Goal: Connect with others: Connect with other users

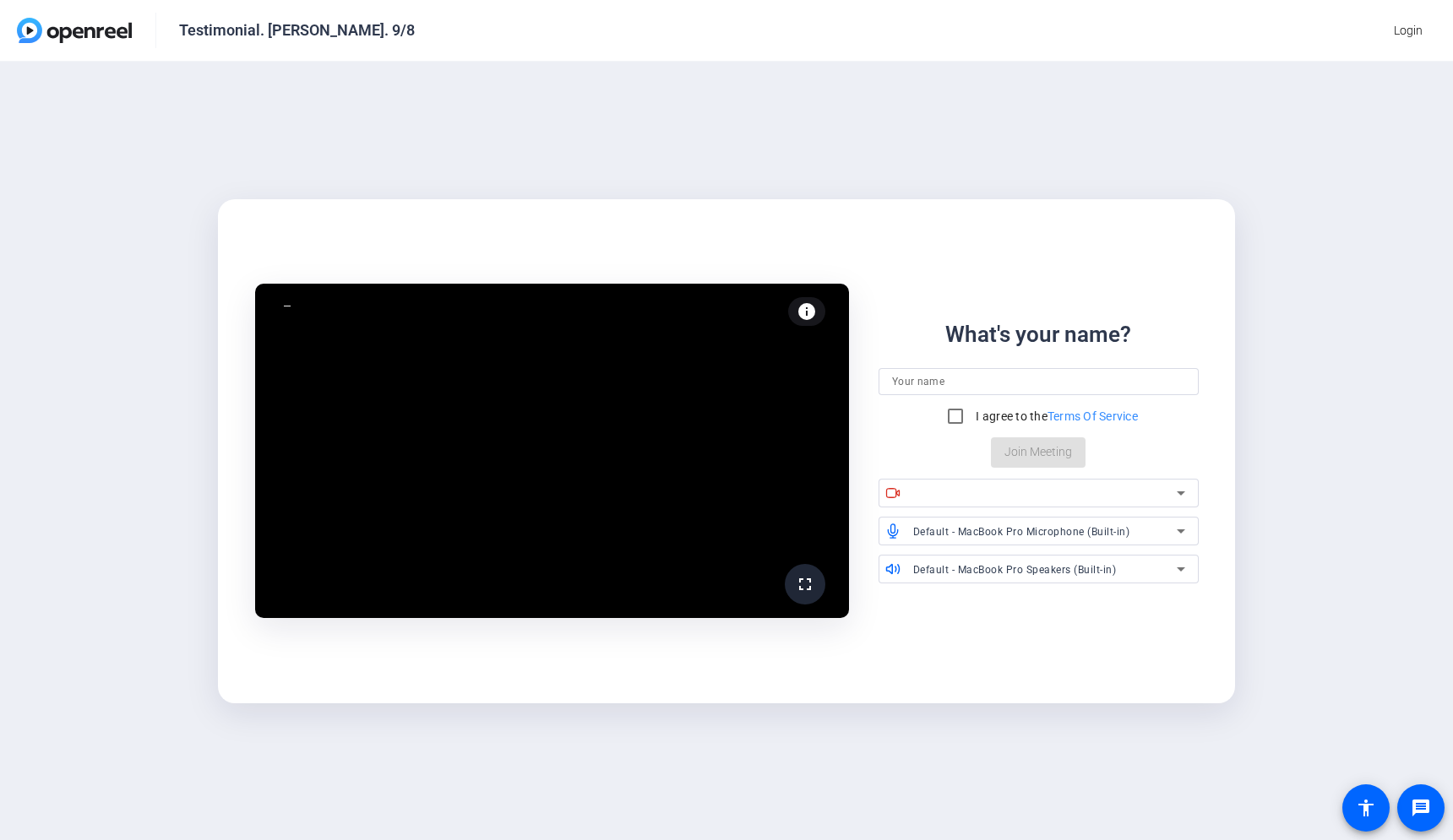
click at [1056, 369] on div at bounding box center [1038, 382] width 293 height 27
type input "[PERSON_NAME]"
click at [960, 416] on input "I agree to the Terms Of Service" at bounding box center [954, 415] width 33 height 33
checkbox input "true"
click at [1124, 454] on div "What's your name? [PERSON_NAME] I agree to the Terms Of Service Join Meeting" at bounding box center [1038, 392] width 320 height 149
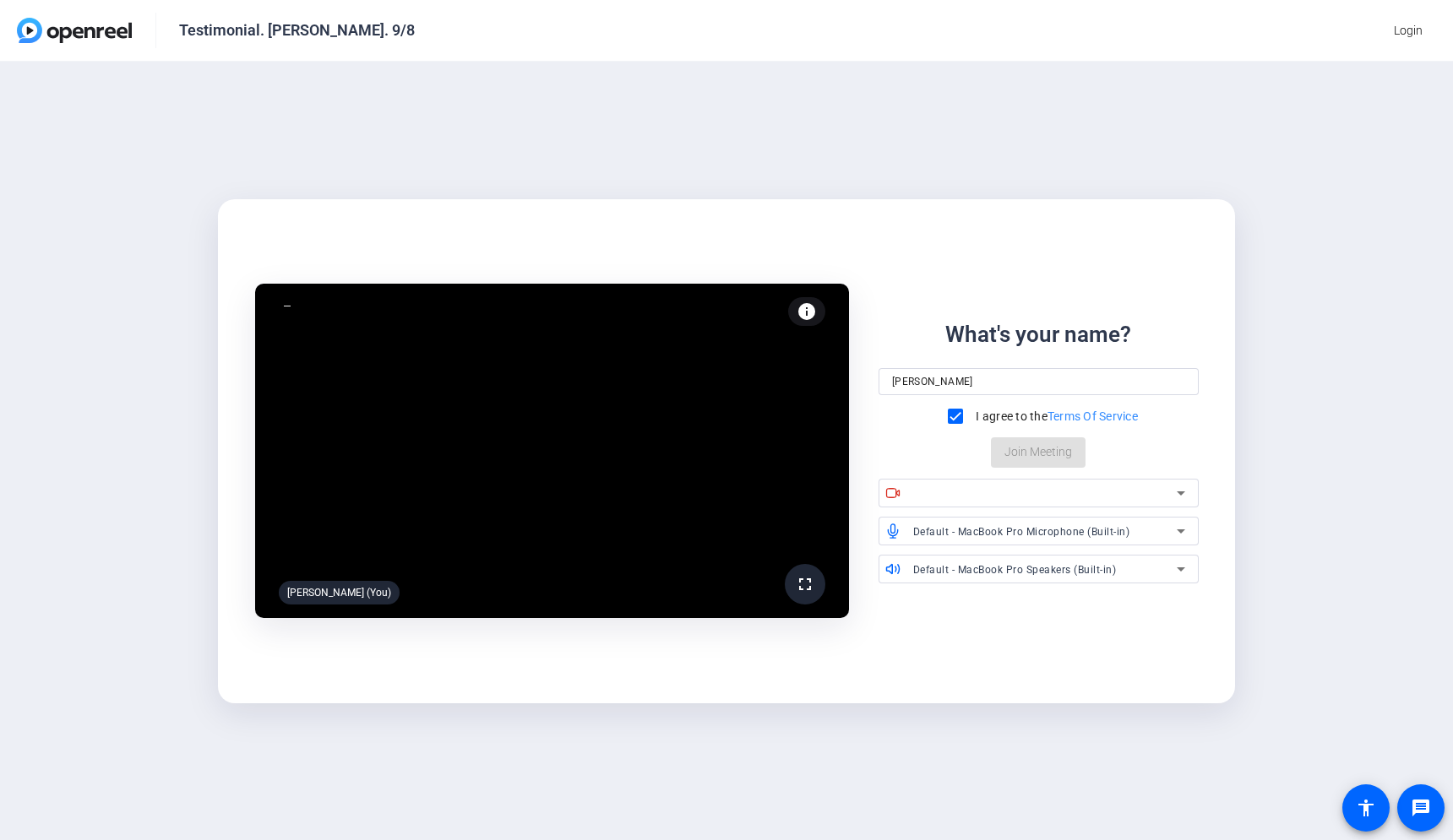
click at [1061, 454] on div "What's your name? [PERSON_NAME] I agree to the Terms Of Service Join Meeting" at bounding box center [1038, 392] width 320 height 149
click at [943, 490] on div at bounding box center [1045, 493] width 264 height 20
click at [1181, 495] on icon at bounding box center [1180, 493] width 20 height 20
click at [1245, 483] on div "fullscreen [PERSON_NAME] (You) info Test your audio and video What's your name?…" at bounding box center [726, 451] width 1453 height 779
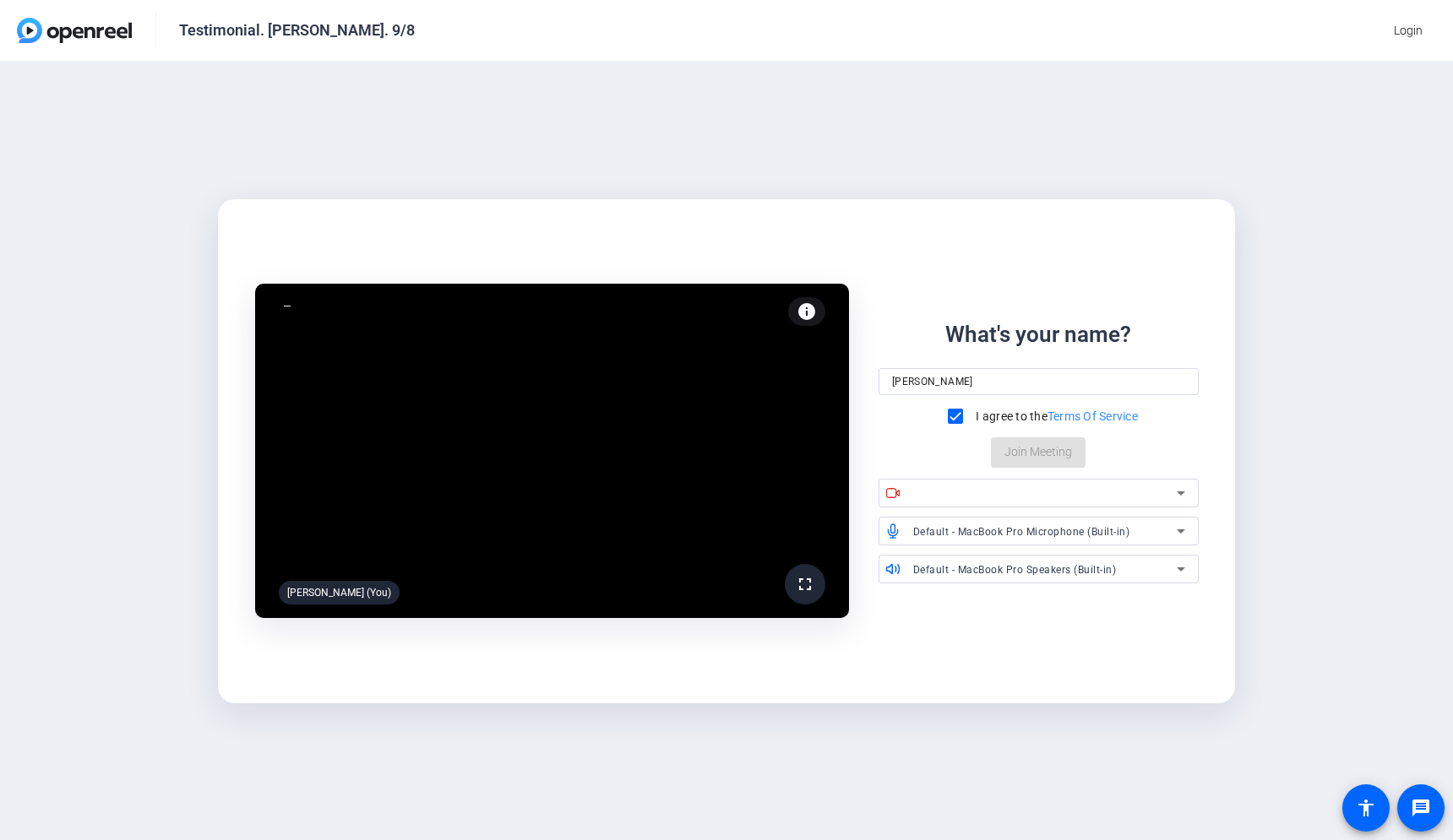
click at [1327, 660] on div "fullscreen [PERSON_NAME] (You) info Test your audio and video What's your name?…" at bounding box center [726, 451] width 1453 height 779
click at [696, 516] on video at bounding box center [551, 451] width 594 height 334
click at [1412, 30] on span "Login" at bounding box center [1408, 31] width 29 height 18
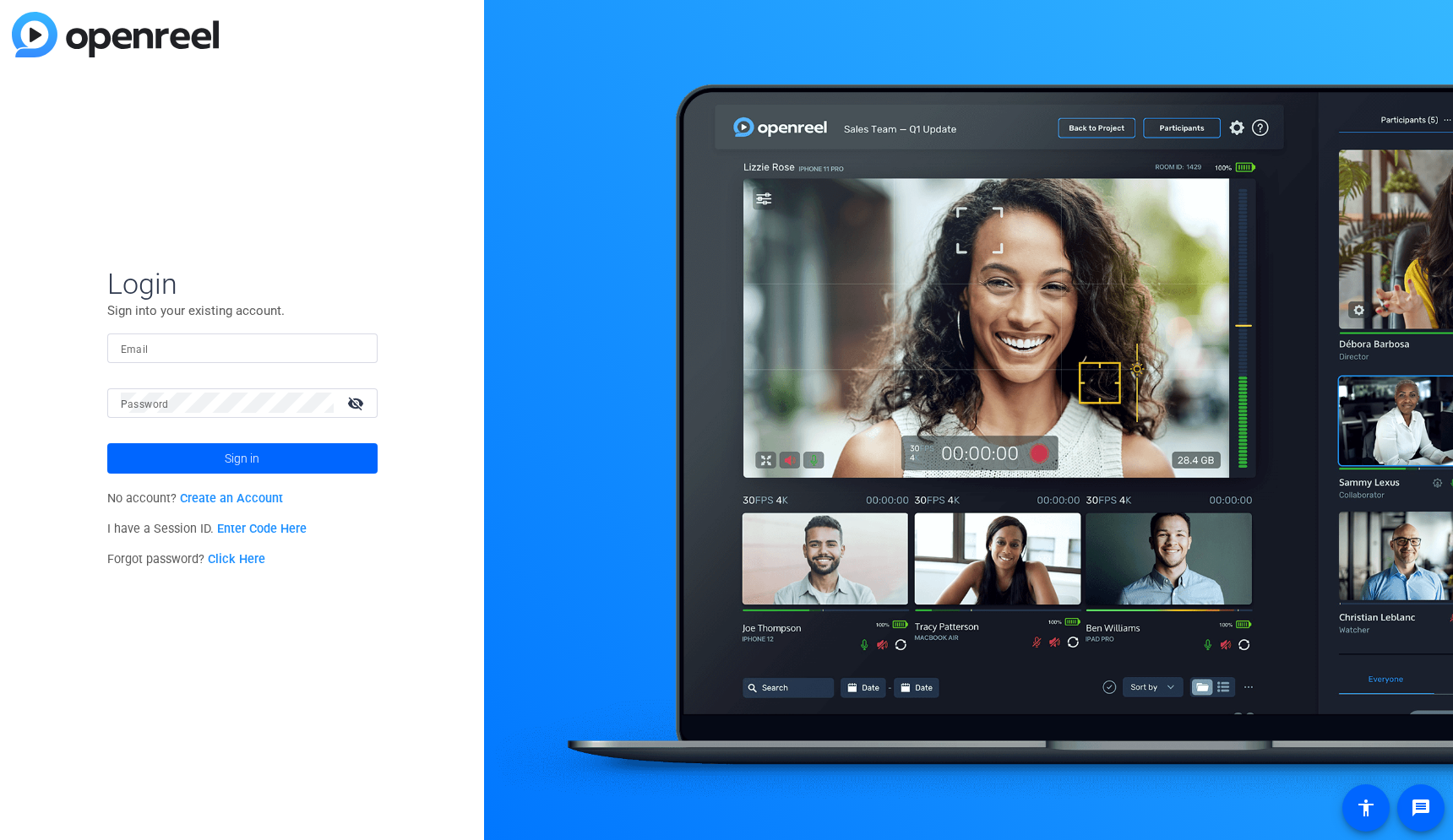
click at [174, 348] on input "Email" at bounding box center [242, 348] width 243 height 20
type input "[EMAIL_ADDRESS][DOMAIN_NAME]"
click at [260, 529] on link "Enter Code Here" at bounding box center [261, 529] width 89 height 14
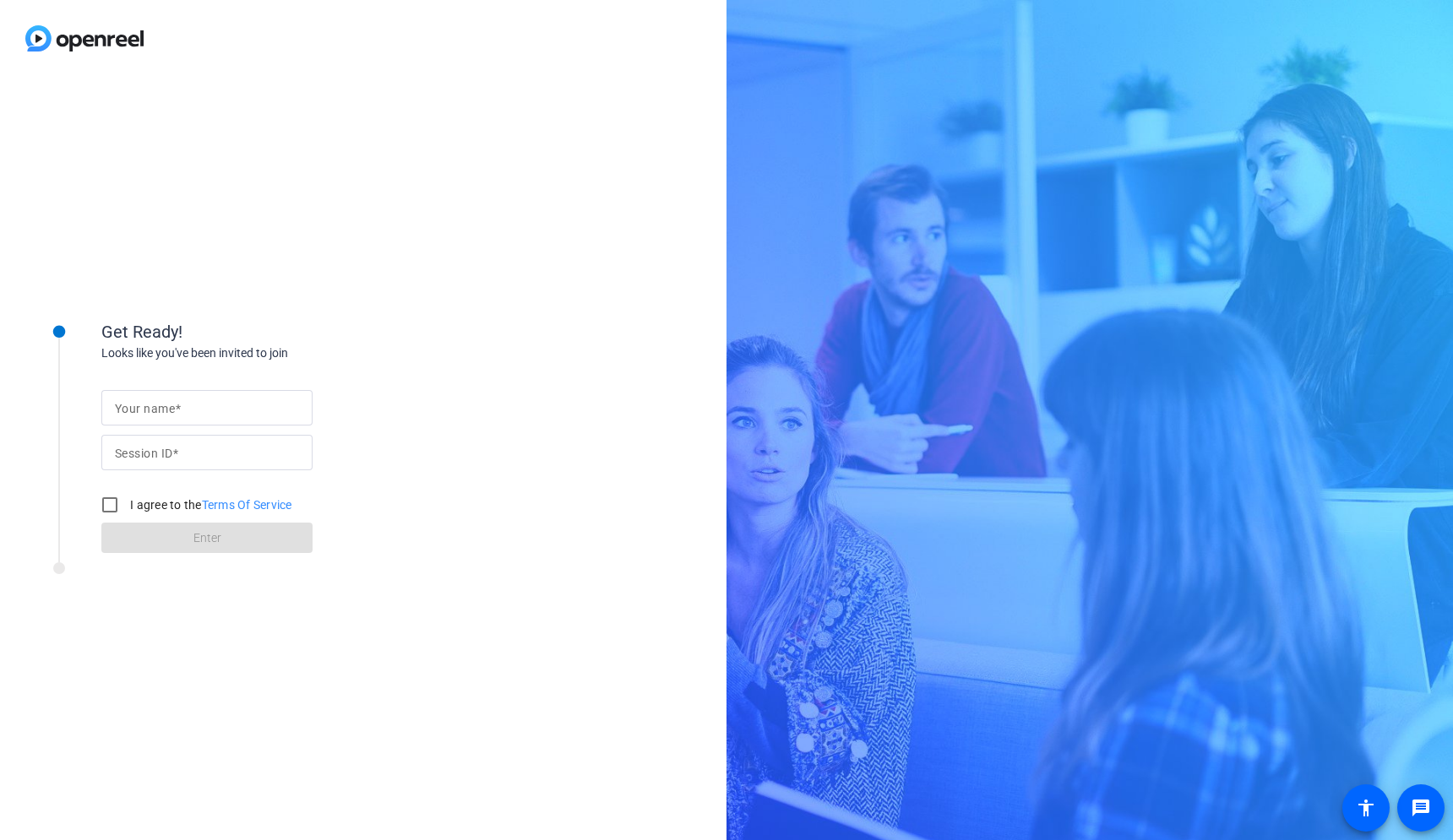
click at [164, 414] on mat-label "Your name" at bounding box center [145, 408] width 60 height 14
click at [164, 414] on input "Your name" at bounding box center [207, 407] width 184 height 20
type input "[PERSON_NAME]"
paste input "[URL][DOMAIN_NAME]"
drag, startPoint x: 192, startPoint y: 453, endPoint x: -4, endPoint y: 458, distance: 196.1
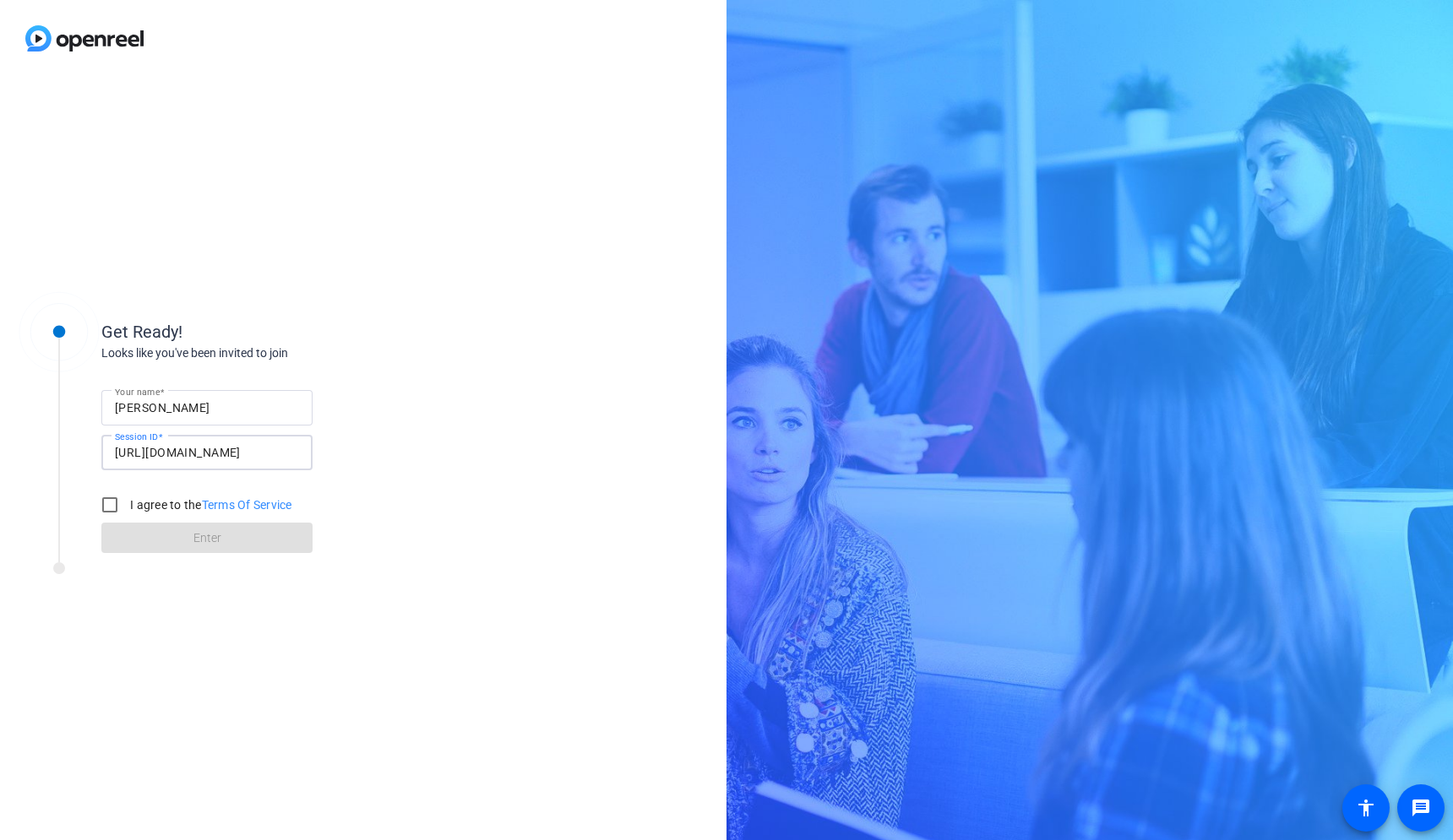
click at [0, 458] on html "Accessibility Screen-Reader Guide, Feedback, and Issue Reporting | New window G…" at bounding box center [726, 420] width 1453 height 840
type input "0926efb81c5b2f12"
click at [115, 509] on input "I agree to the Terms Of Service" at bounding box center [109, 504] width 33 height 33
checkbox input "true"
click at [177, 546] on span at bounding box center [207, 537] width 211 height 41
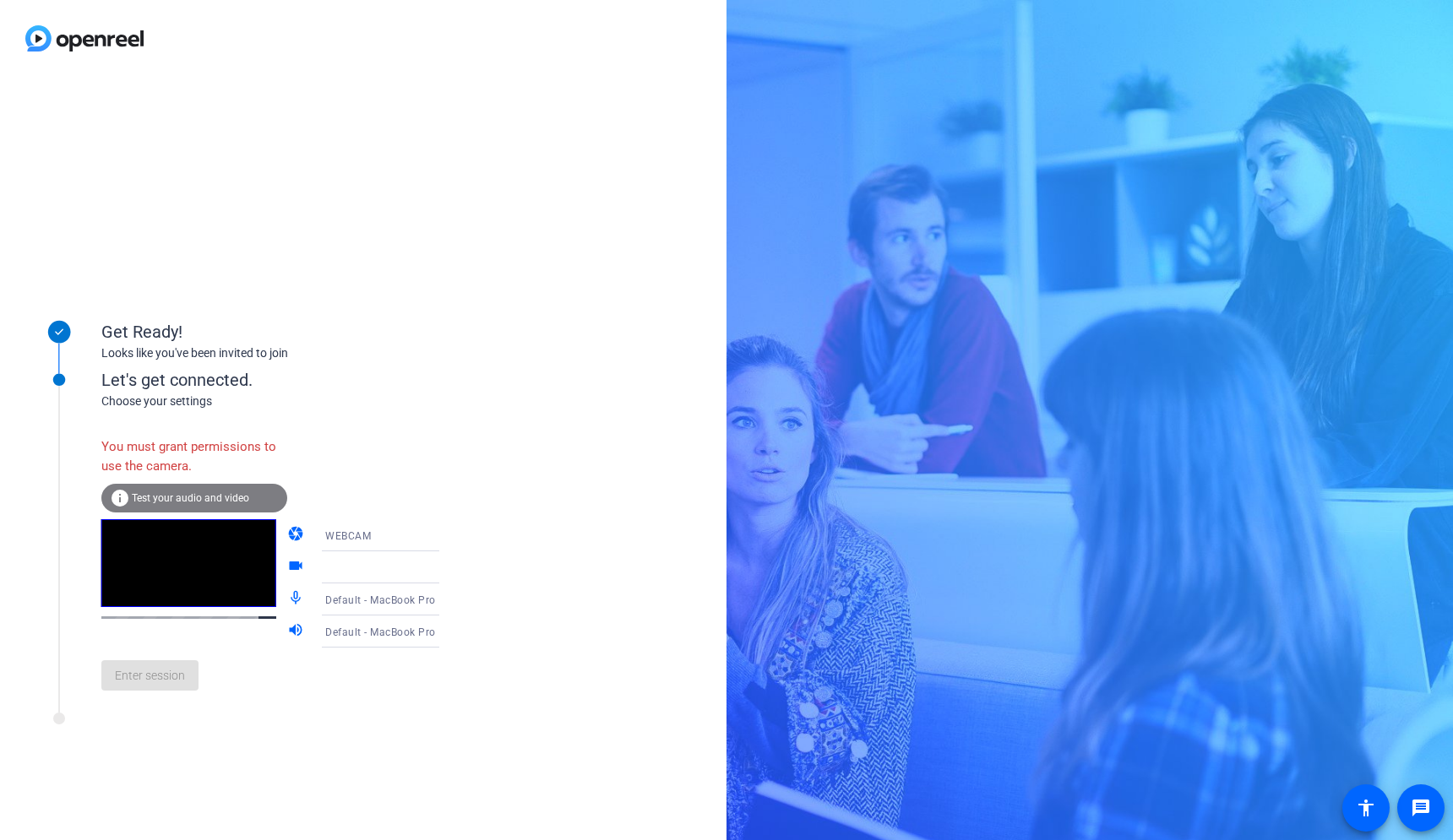
click at [392, 543] on div "WEBCAM" at bounding box center [388, 535] width 126 height 21
click at [424, 488] on div at bounding box center [726, 420] width 1453 height 840
click at [140, 495] on span "Test your audio and video" at bounding box center [191, 498] width 117 height 12
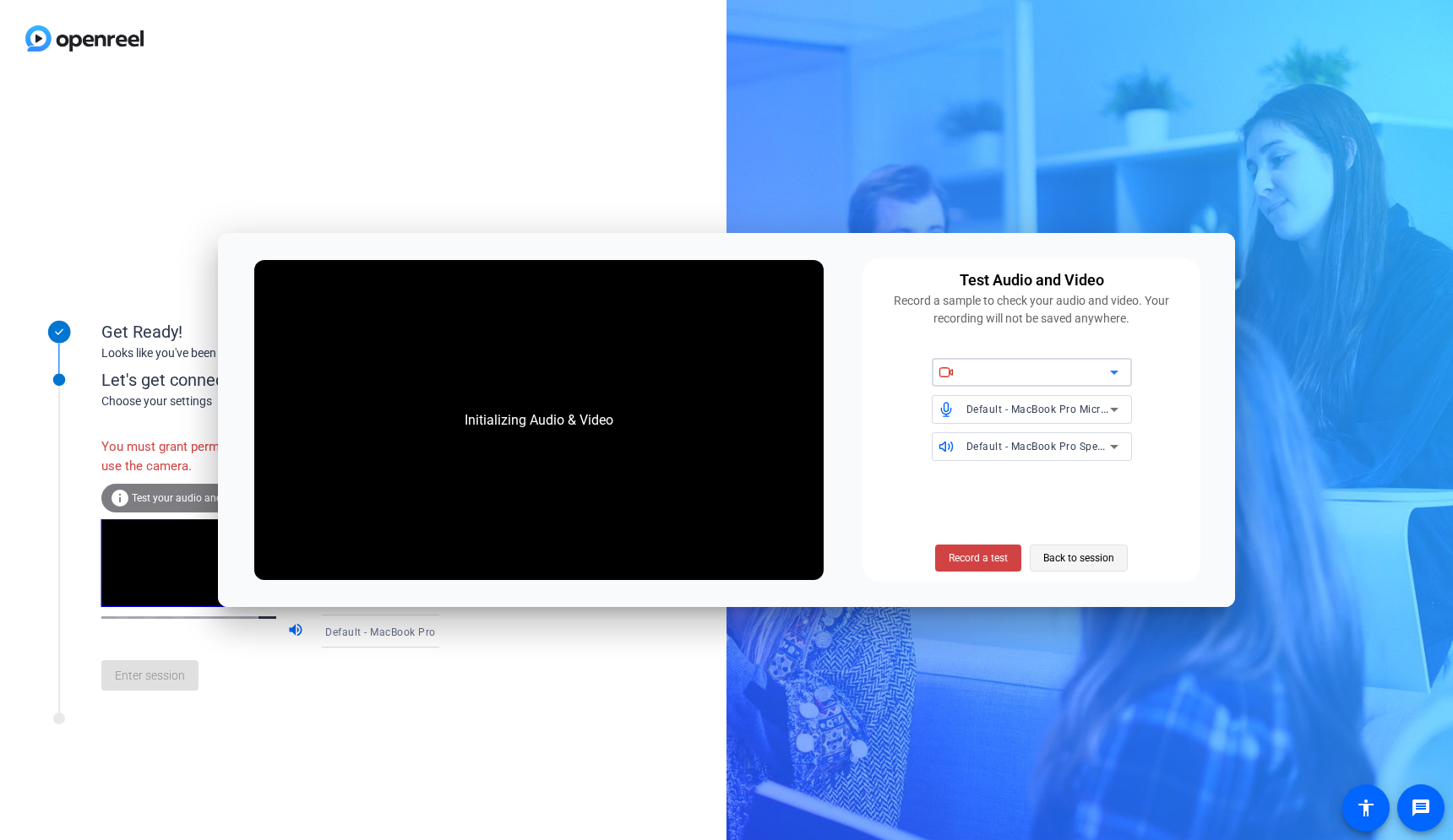
click at [1080, 556] on span "Back to session" at bounding box center [1078, 558] width 71 height 33
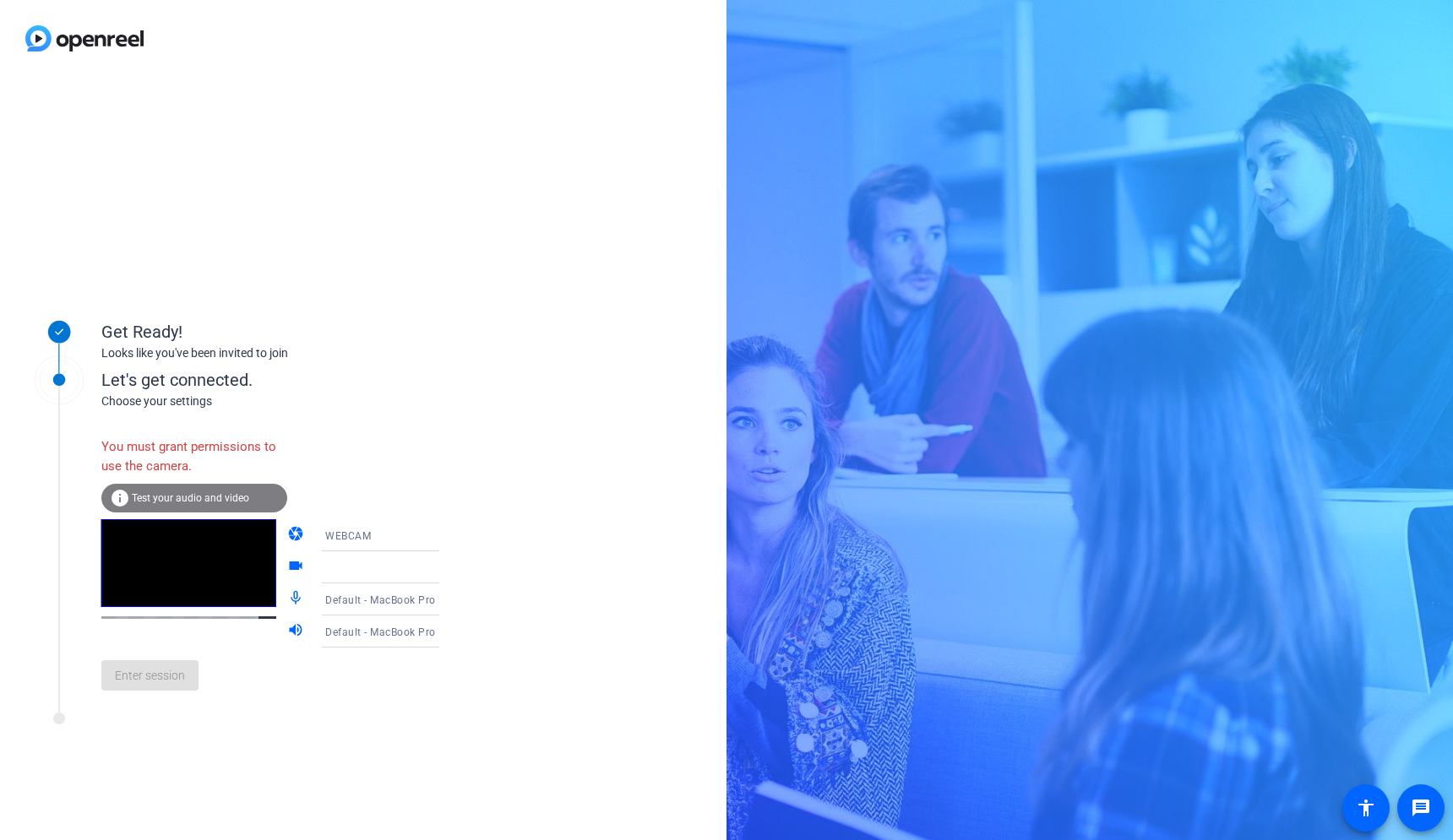
click at [446, 599] on icon at bounding box center [456, 599] width 20 height 20
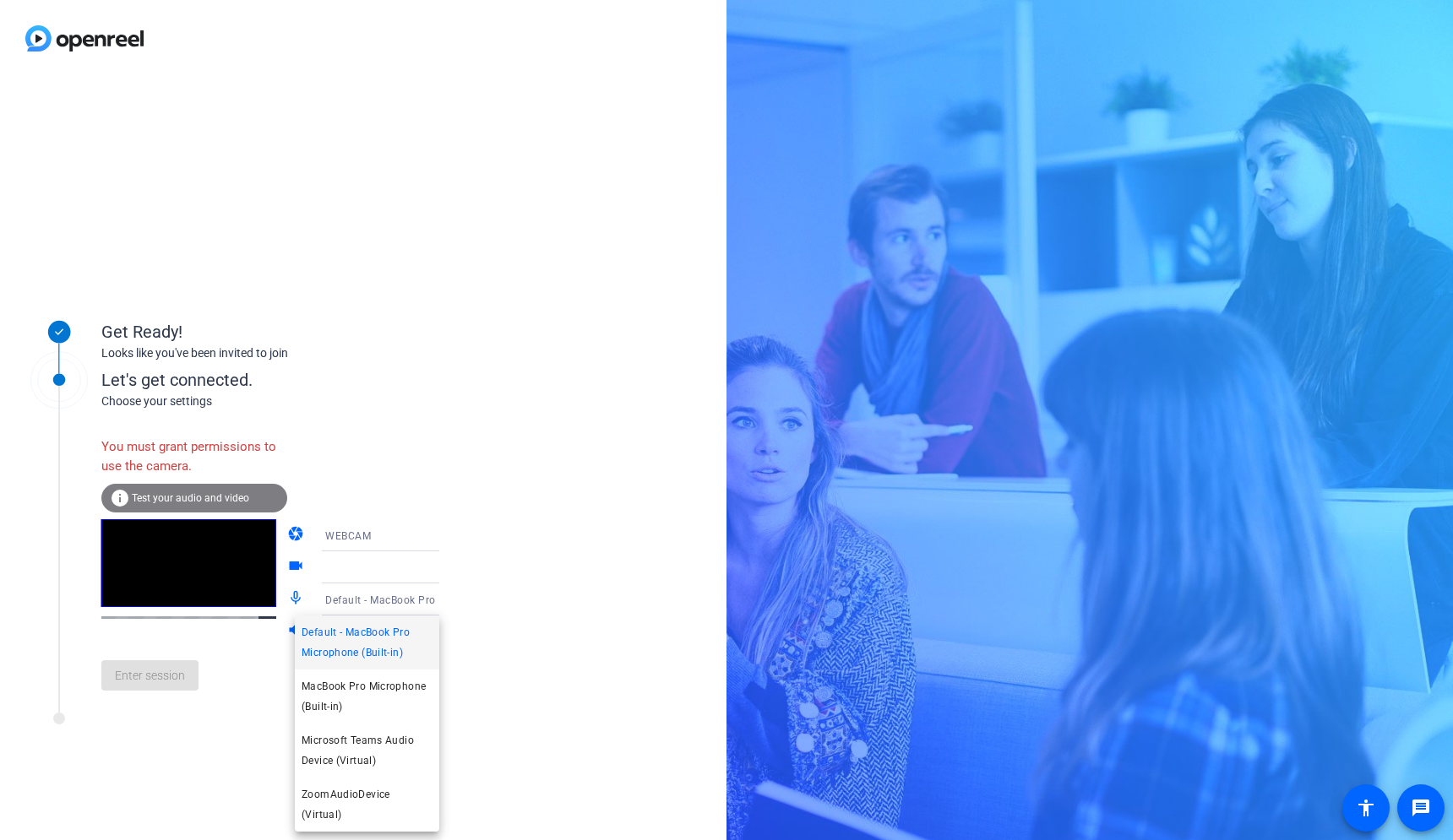
click at [516, 652] on div at bounding box center [726, 420] width 1453 height 840
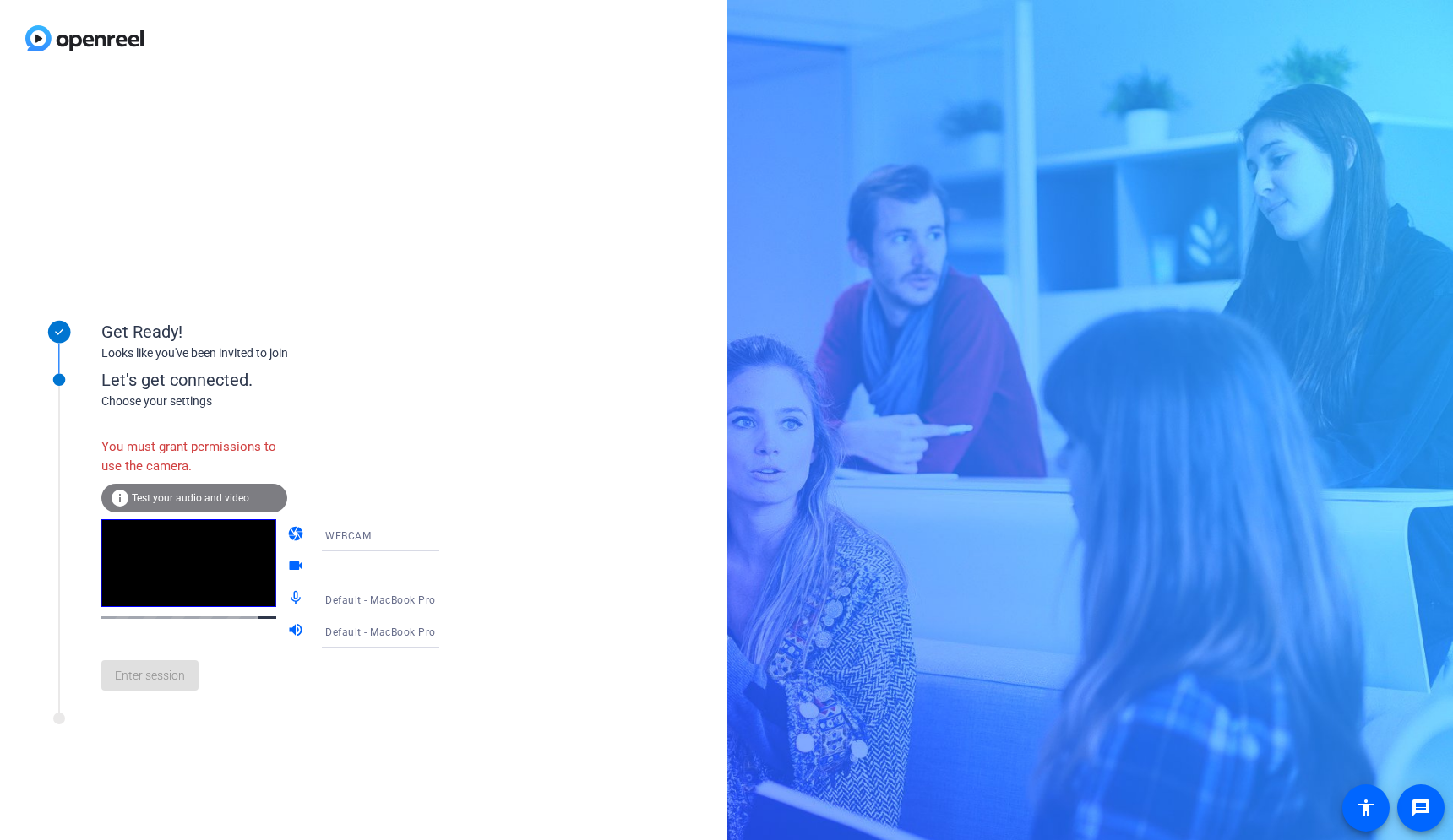
click at [321, 671] on div "Enter session" at bounding box center [287, 676] width 372 height 56
click at [446, 571] on icon at bounding box center [456, 567] width 20 height 20
click at [366, 544] on div "WEBCAM" at bounding box center [388, 535] width 126 height 21
click at [334, 574] on span "WEBCAM" at bounding box center [324, 568] width 45 height 20
click at [215, 493] on span "Test your audio and video" at bounding box center [191, 498] width 117 height 12
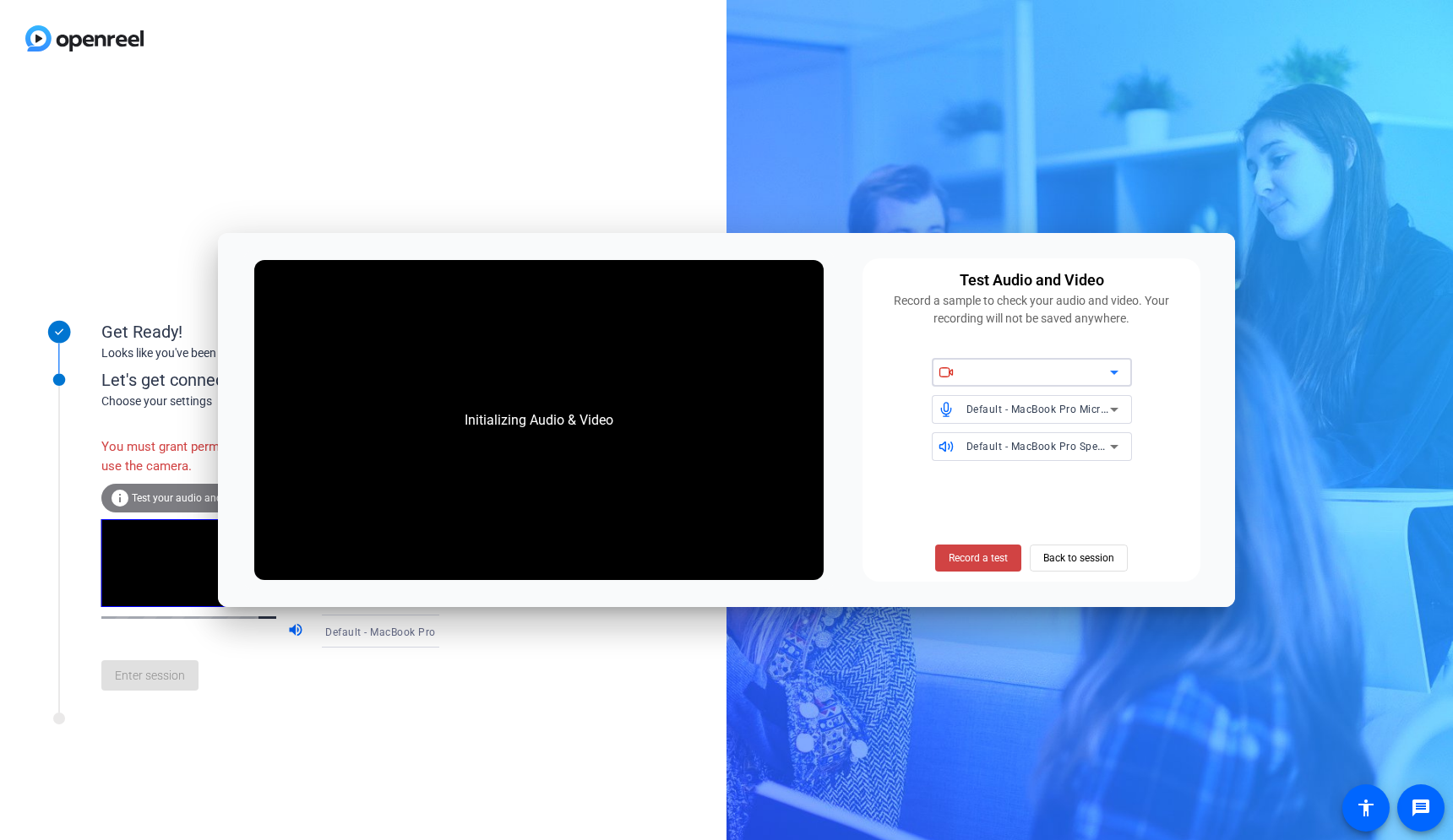
click at [994, 376] on div at bounding box center [1037, 372] width 144 height 20
click at [1023, 378] on div at bounding box center [1037, 372] width 144 height 20
click at [1105, 370] on icon at bounding box center [1114, 372] width 20 height 20
click at [1122, 370] on icon at bounding box center [1114, 372] width 20 height 20
click at [1116, 369] on icon at bounding box center [1114, 372] width 20 height 20
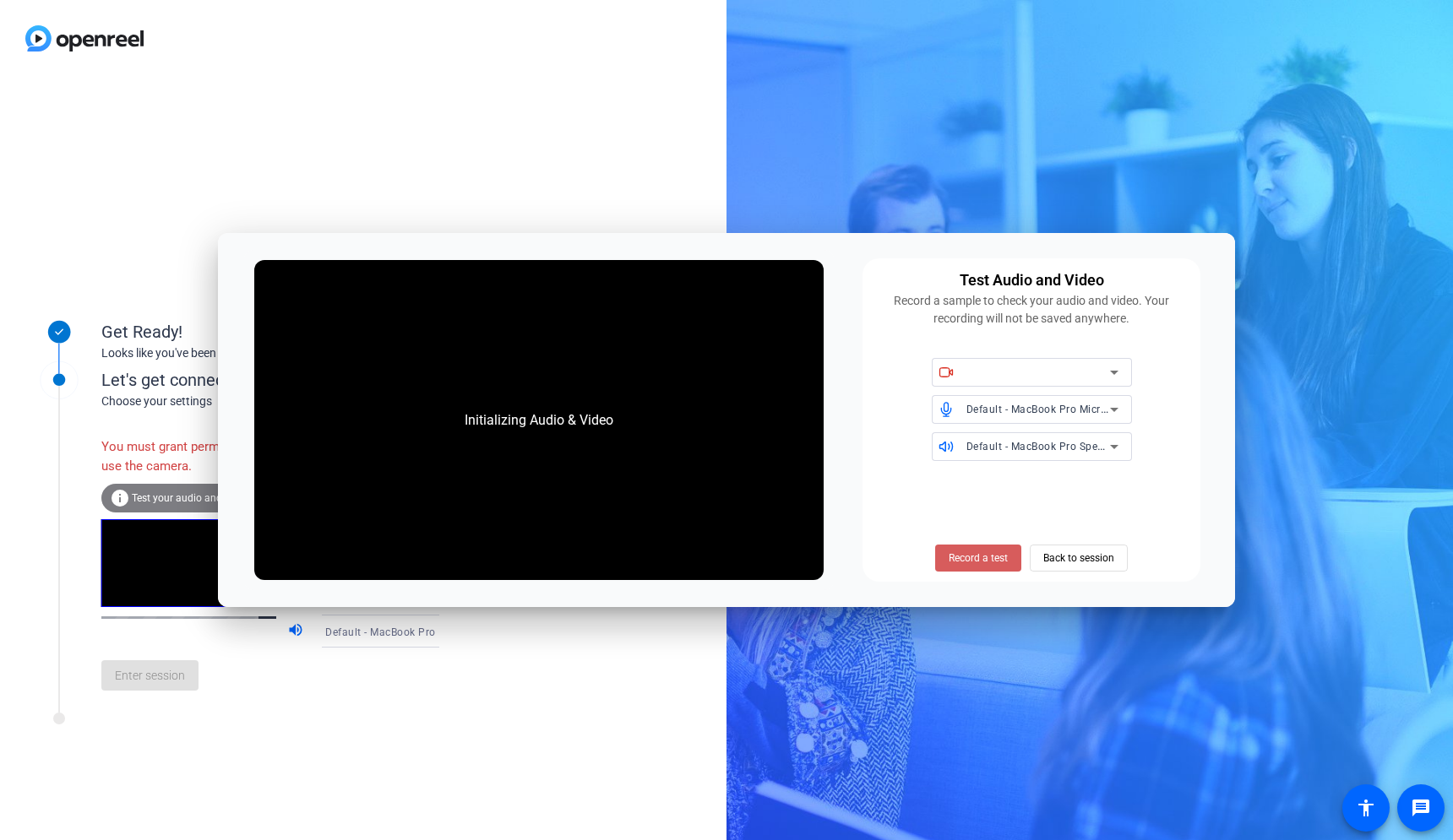
click at [985, 555] on span "Record a test" at bounding box center [978, 557] width 59 height 15
click at [1093, 560] on span "Back to session" at bounding box center [1078, 558] width 71 height 33
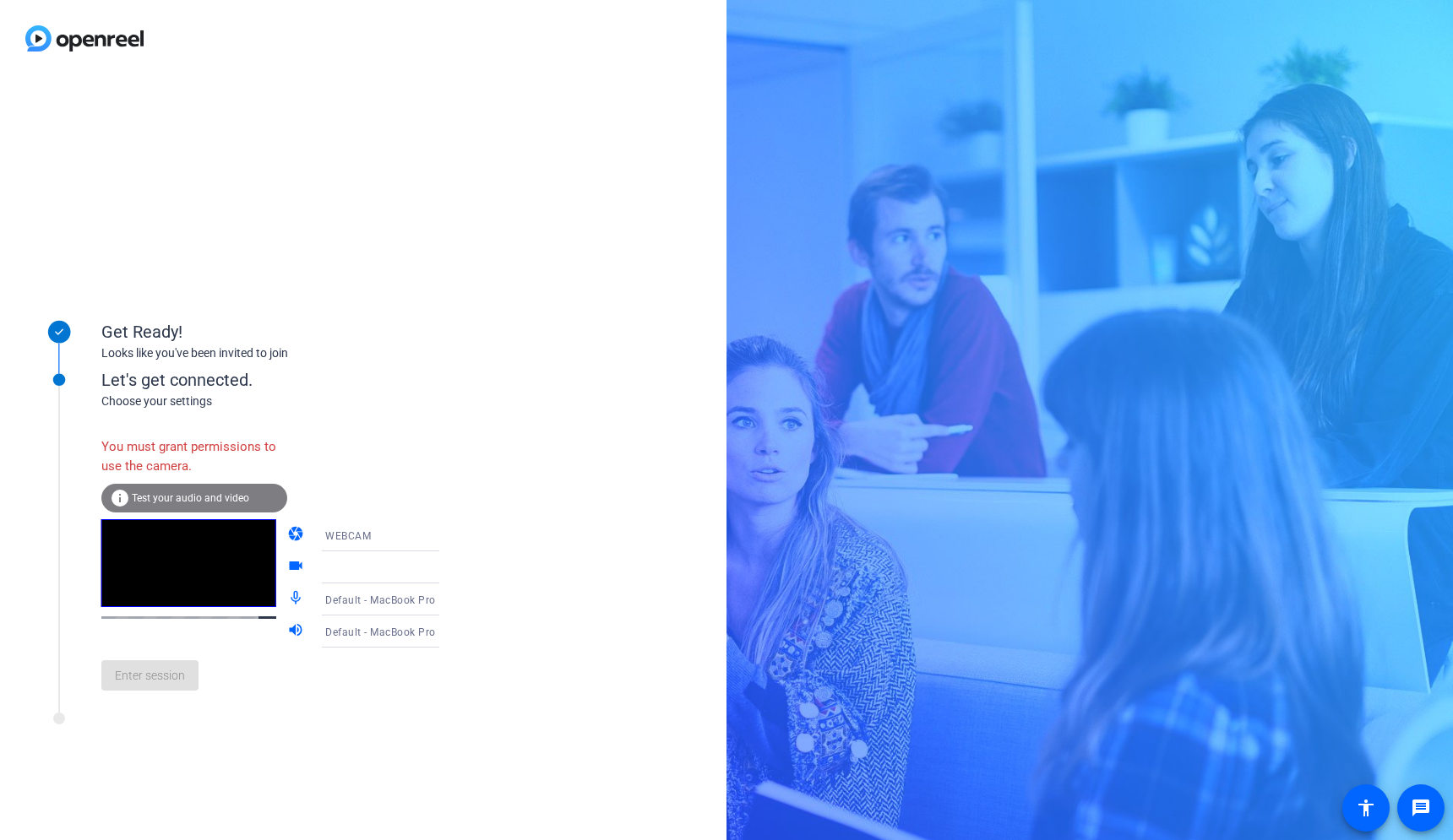
click at [276, 698] on div "Enter session" at bounding box center [287, 676] width 372 height 56
click at [155, 674] on div "Enter session" at bounding box center [287, 676] width 372 height 56
click at [198, 651] on div "Enter session" at bounding box center [287, 676] width 372 height 56
click at [252, 600] on div at bounding box center [188, 583] width 174 height 128
click at [484, 484] on div "Get Ready! Looks like you've been invited to join Let's get connected. Choose y…" at bounding box center [363, 458] width 726 height 763
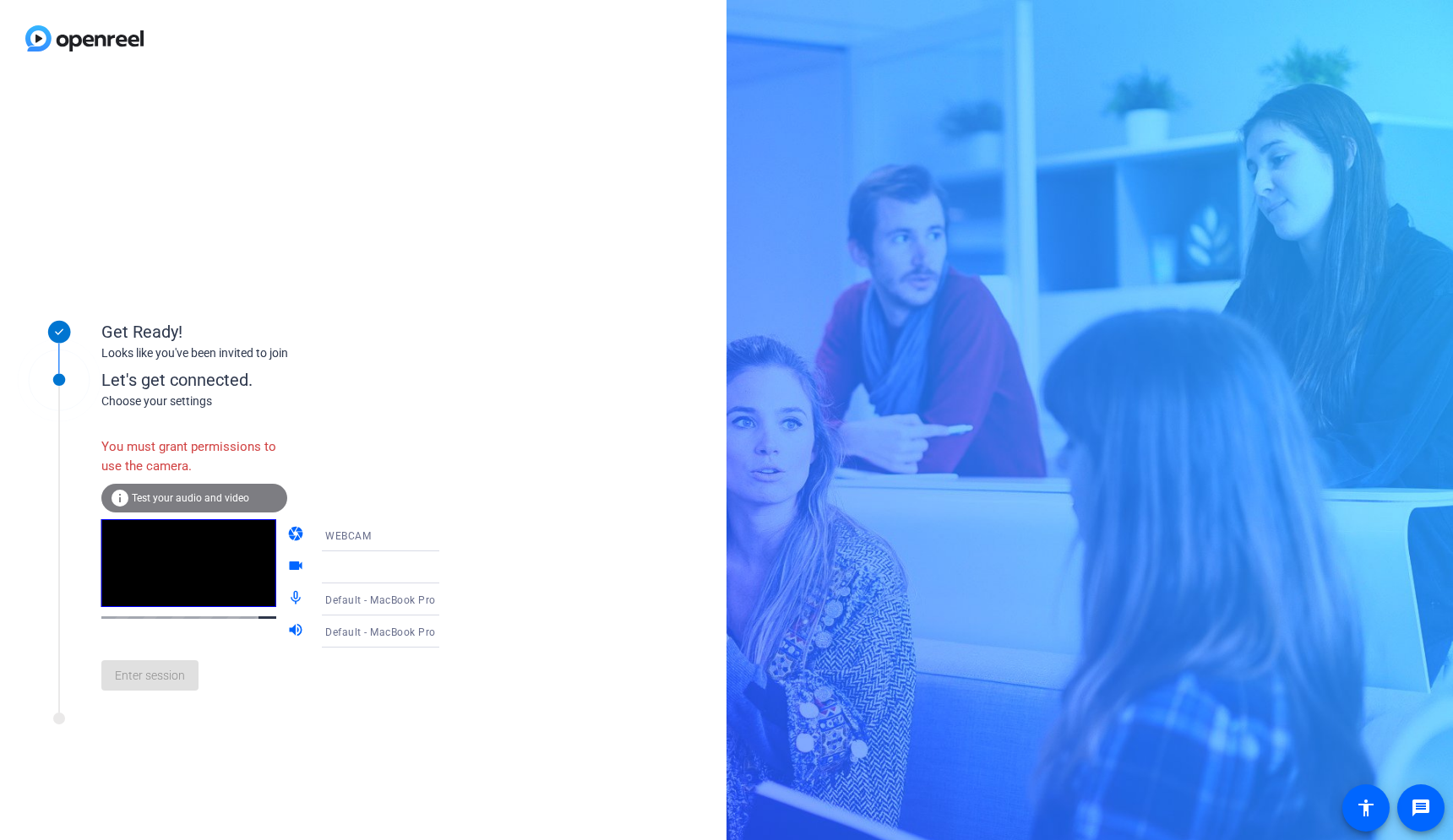
click at [135, 498] on span "Test your audio and video" at bounding box center [191, 498] width 117 height 12
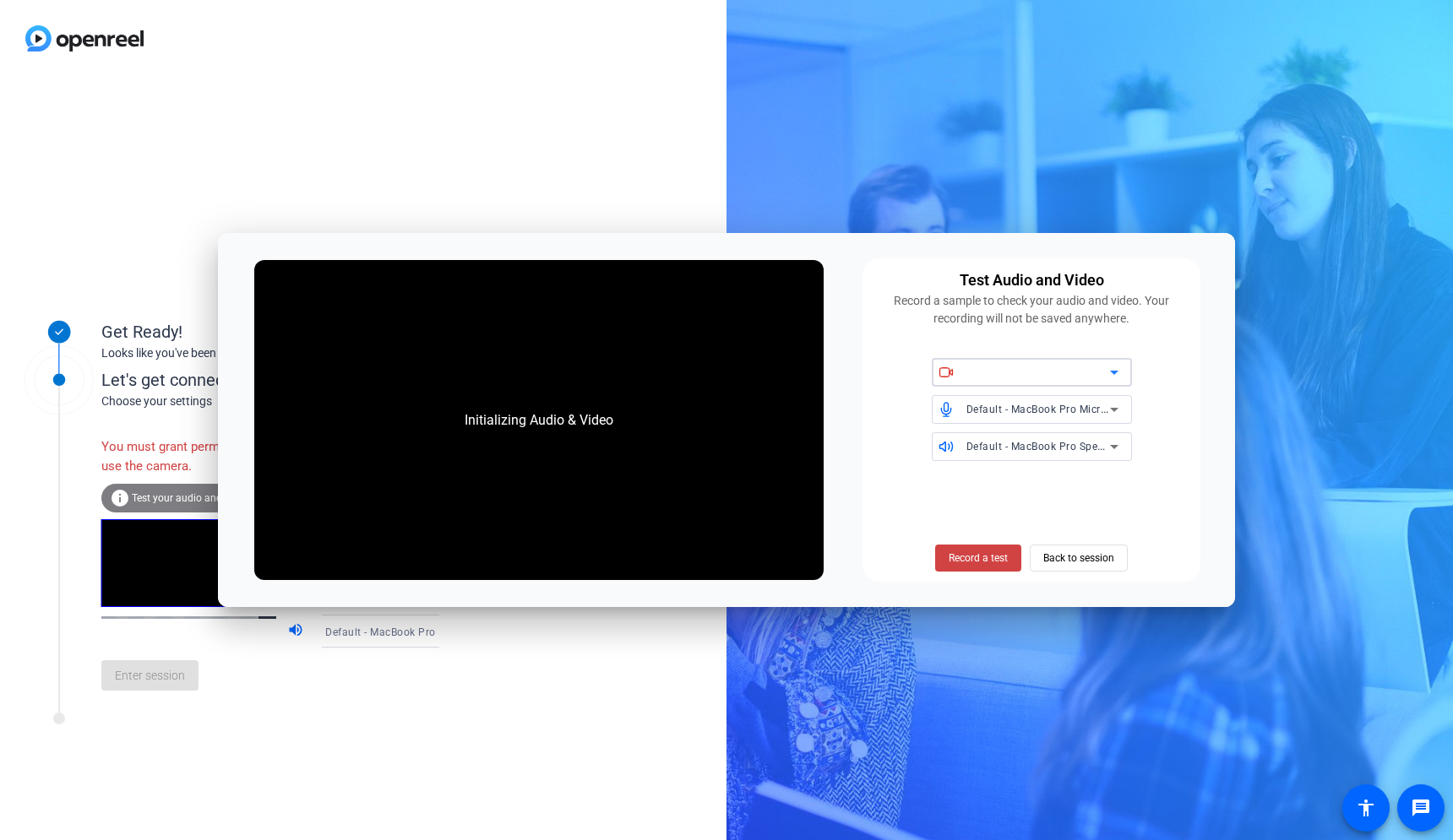
click at [380, 365] on div "Initializing Audio & Video" at bounding box center [539, 420] width 569 height 320
click at [507, 407] on div "Initializing Audio & Video" at bounding box center [539, 421] width 183 height 54
click at [520, 206] on div "Get Ready! Looks like you've been invited to join Let's get connected. Choose y…" at bounding box center [363, 458] width 726 height 763
click at [1120, 559] on span at bounding box center [1078, 557] width 97 height 41
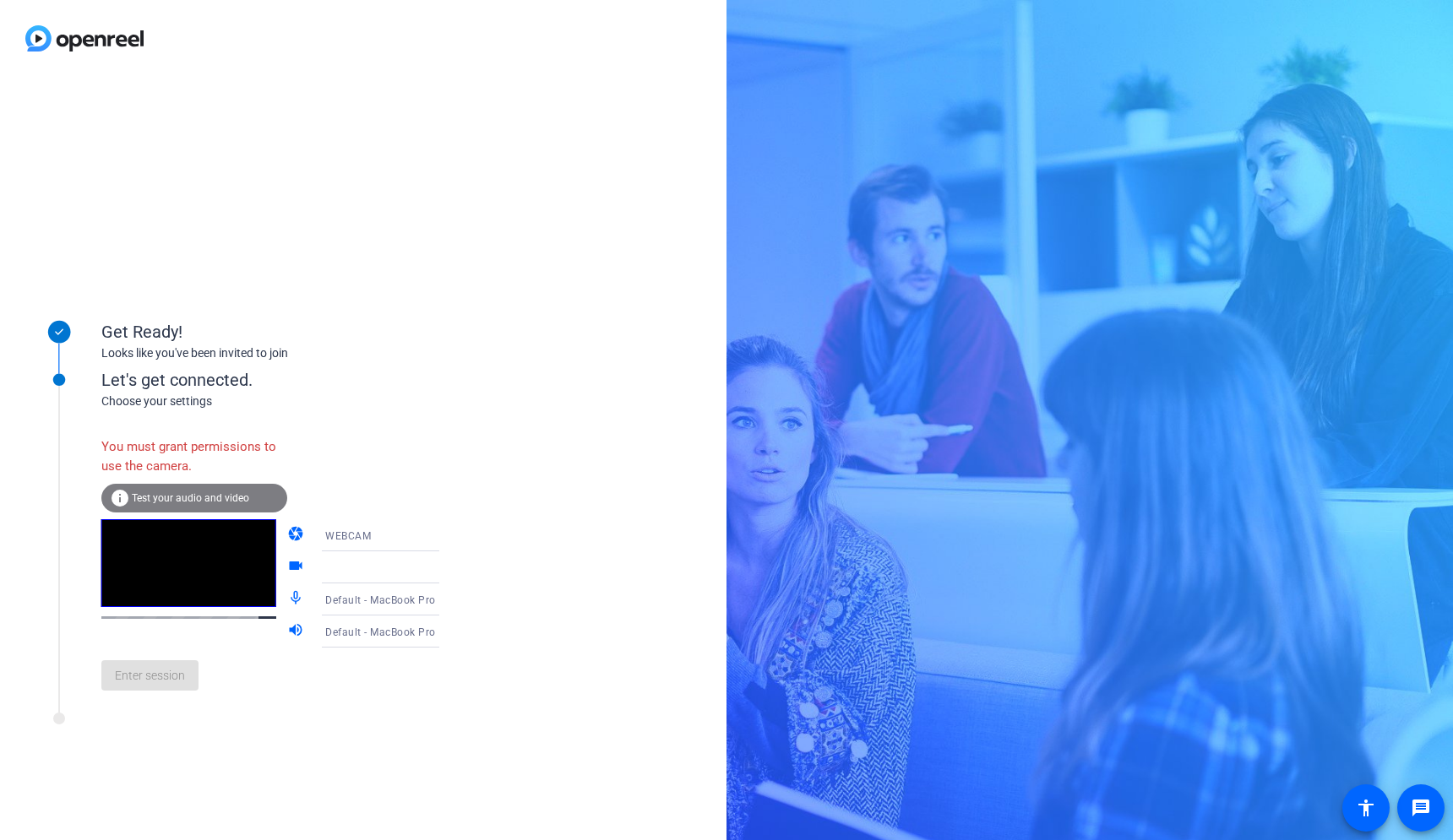
click at [384, 193] on div "Get Ready! Looks like you've been invited to join Let's get connected. Choose y…" at bounding box center [363, 458] width 726 height 763
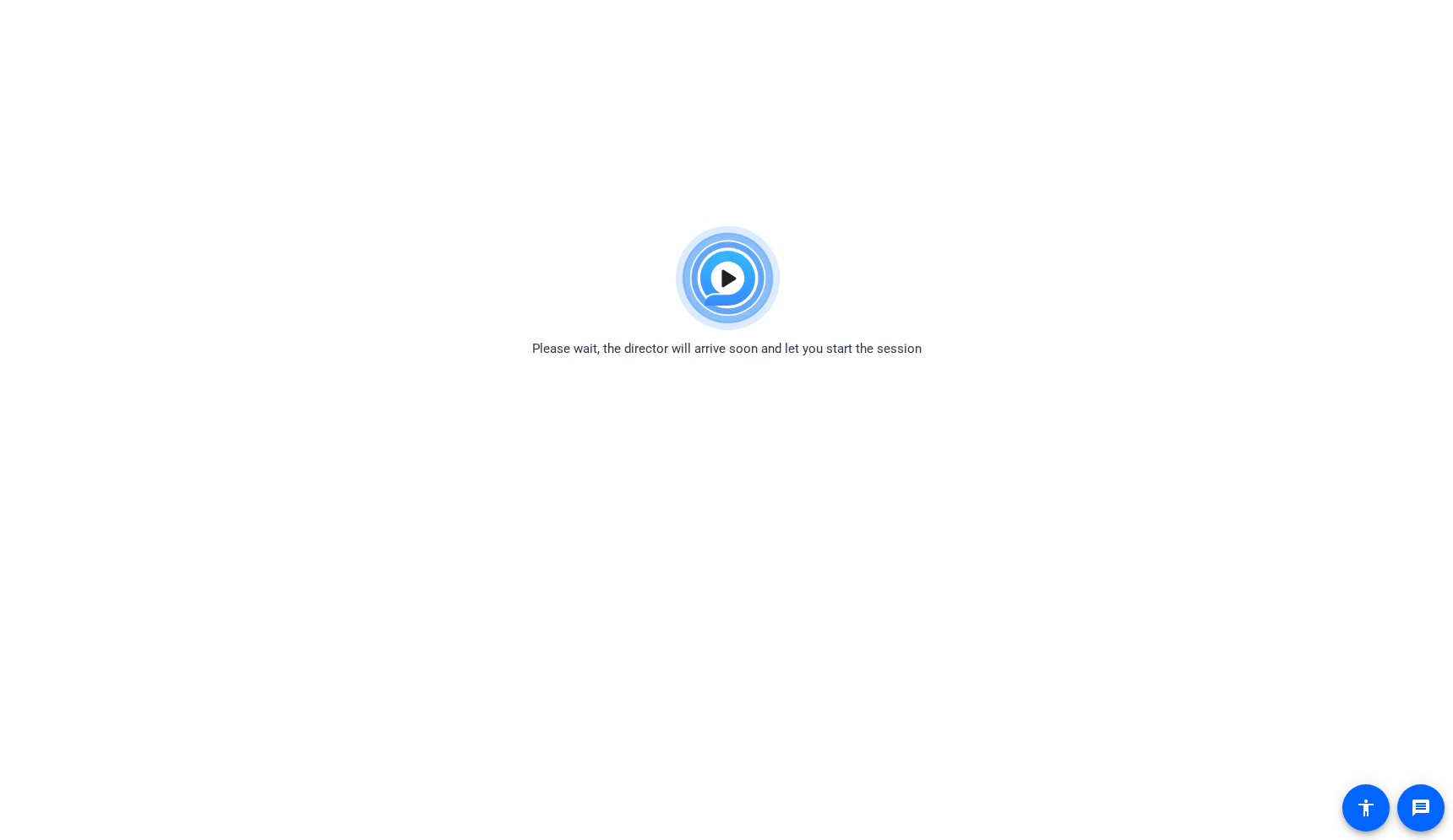
click at [819, 126] on html "Accessibility Screen-Reader Guide, Feedback, and Issue Reporting | New window P…" at bounding box center [726, 420] width 1453 height 840
click at [744, 285] on img at bounding box center [726, 278] width 124 height 122
